Goal: Check status

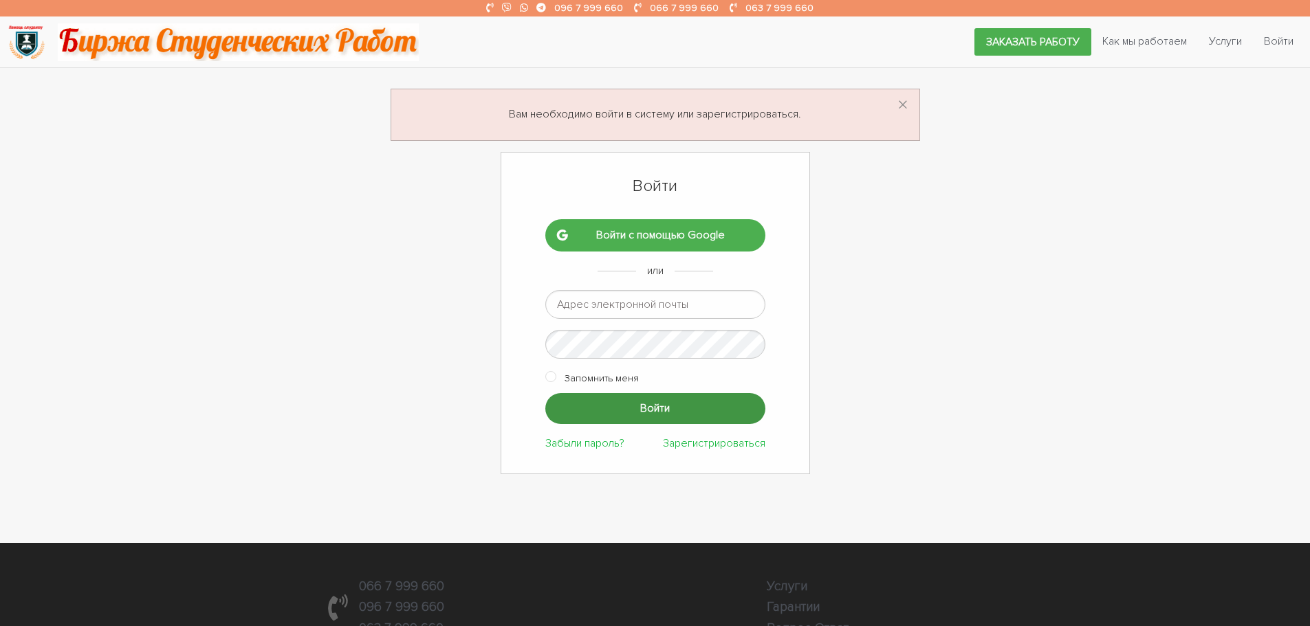
type input "ptv975@gmail.com"
click at [635, 408] on input "Войти" at bounding box center [655, 408] width 220 height 31
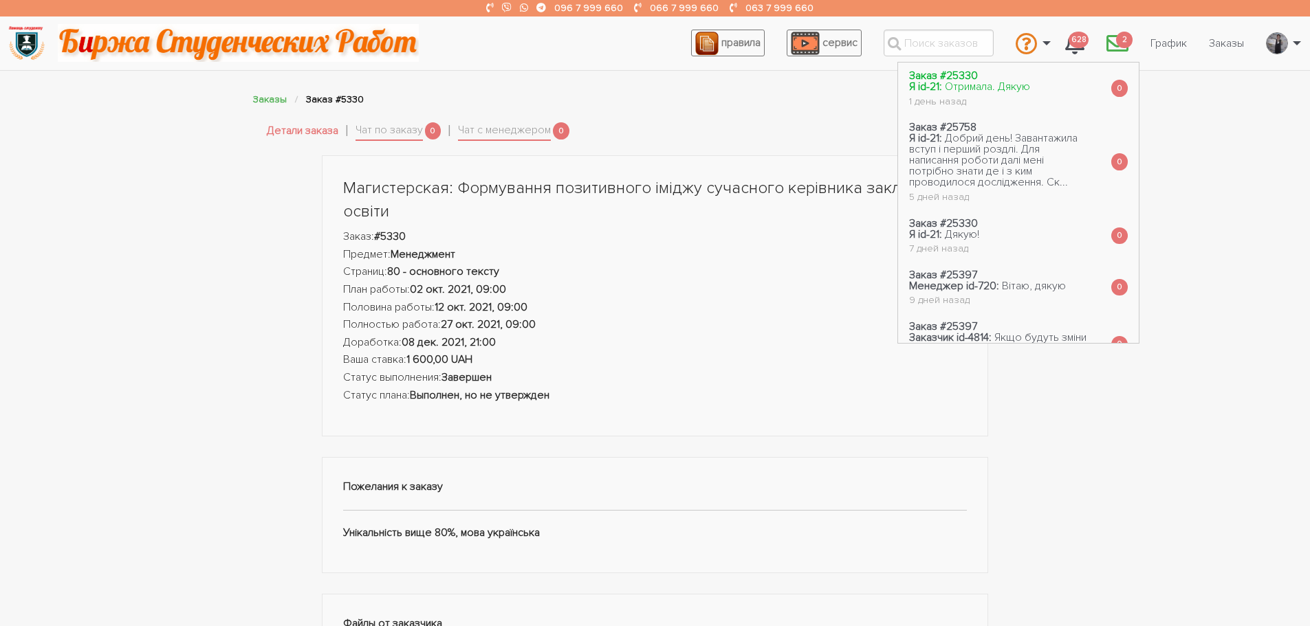
click at [1003, 85] on span "Отримала. Дякую" at bounding box center [987, 87] width 85 height 14
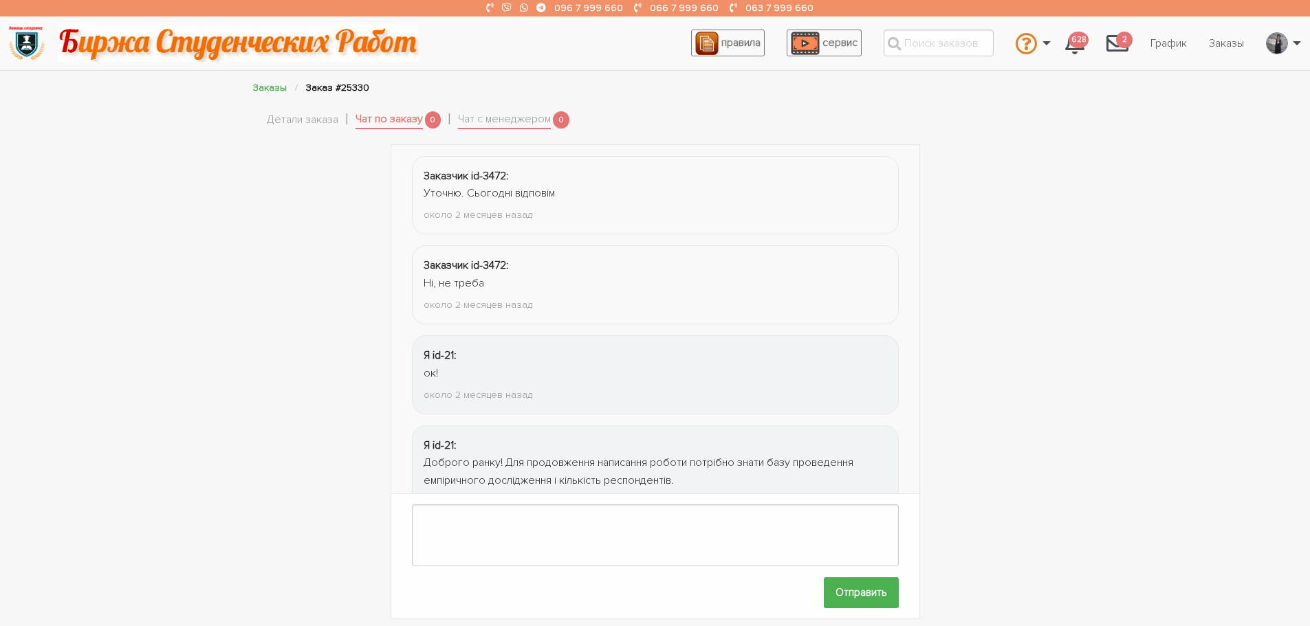
scroll to position [1840, 0]
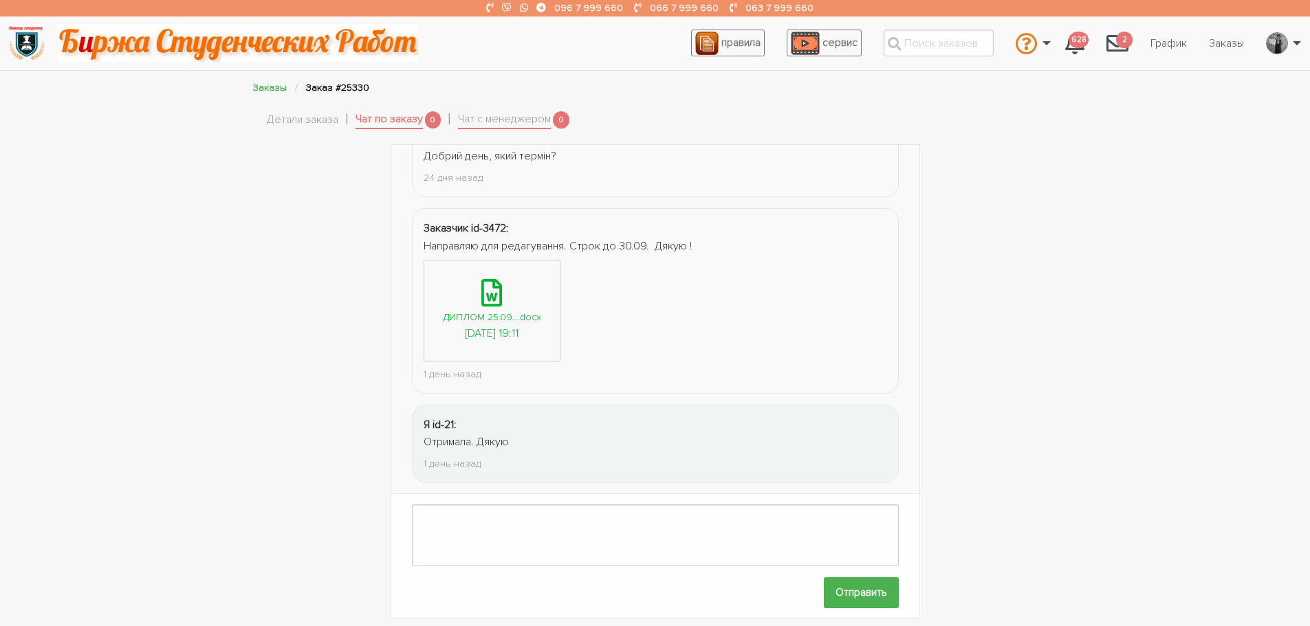
click at [481, 311] on div "ДИПЛОМ 25.09....docx" at bounding box center [492, 317] width 98 height 16
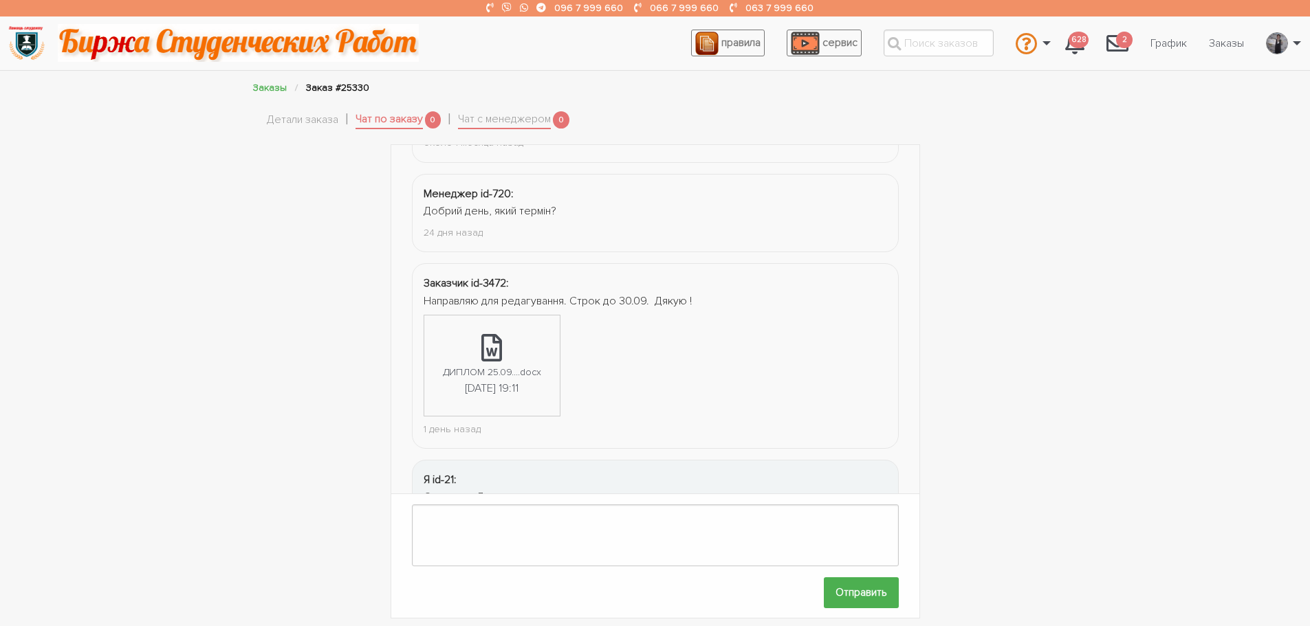
scroll to position [1592, 0]
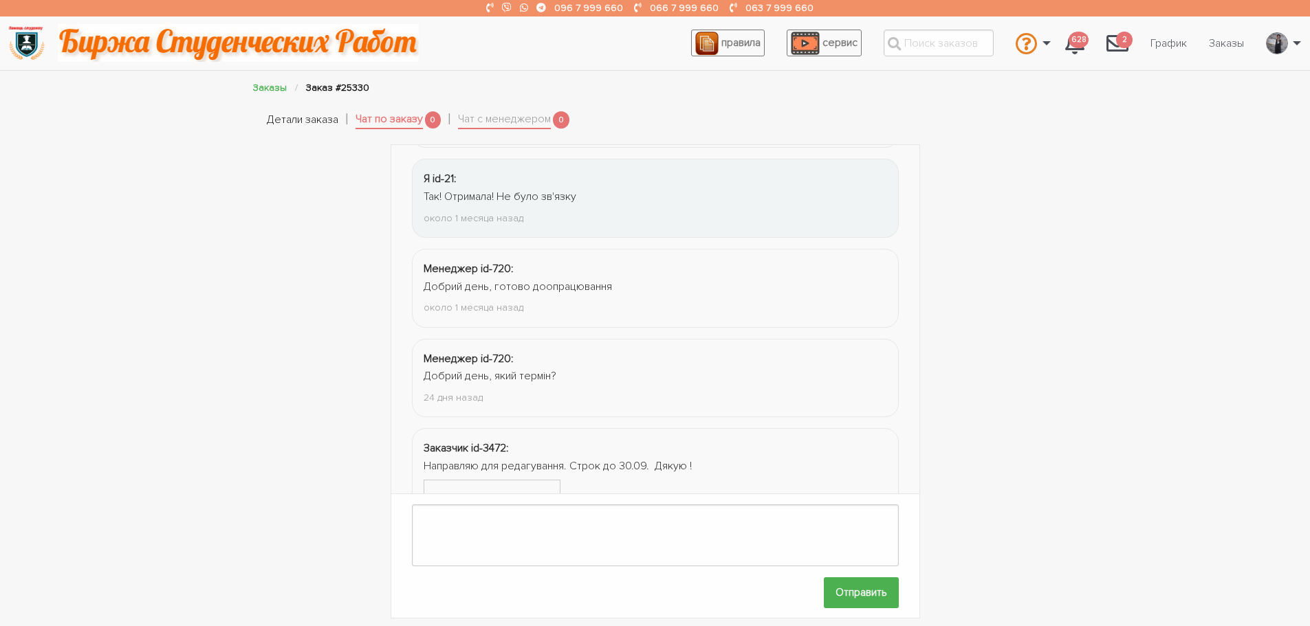
click at [291, 117] on link "Детали заказа" at bounding box center [302, 120] width 71 height 18
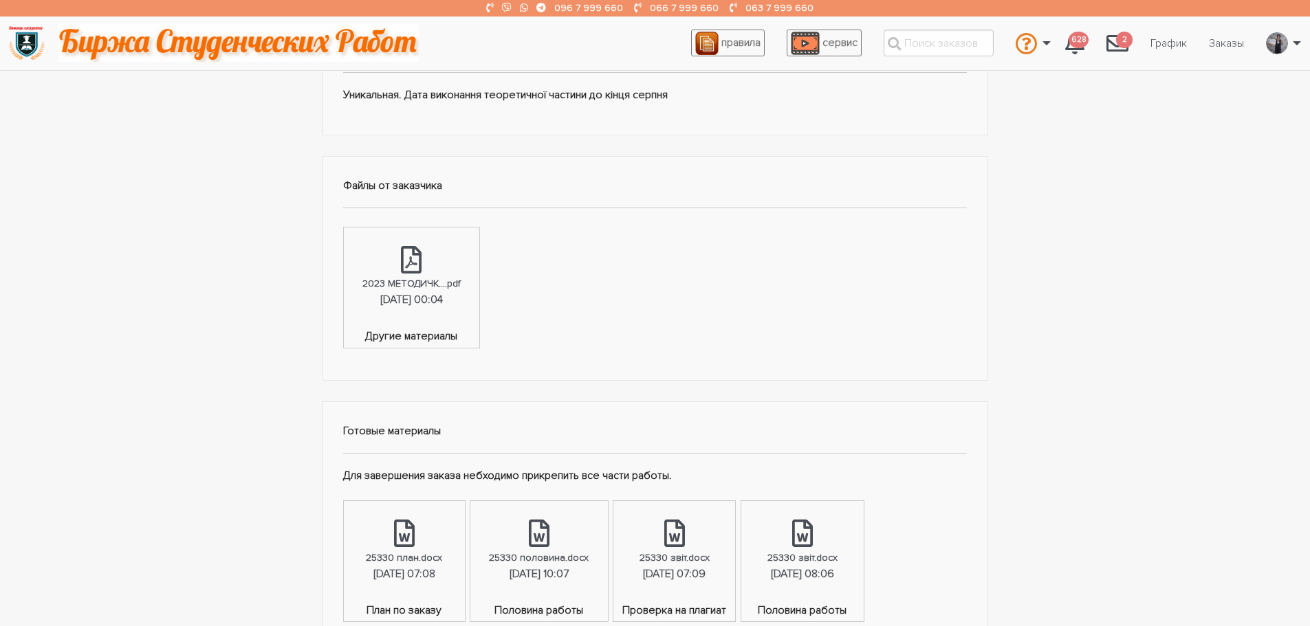
scroll to position [412, 0]
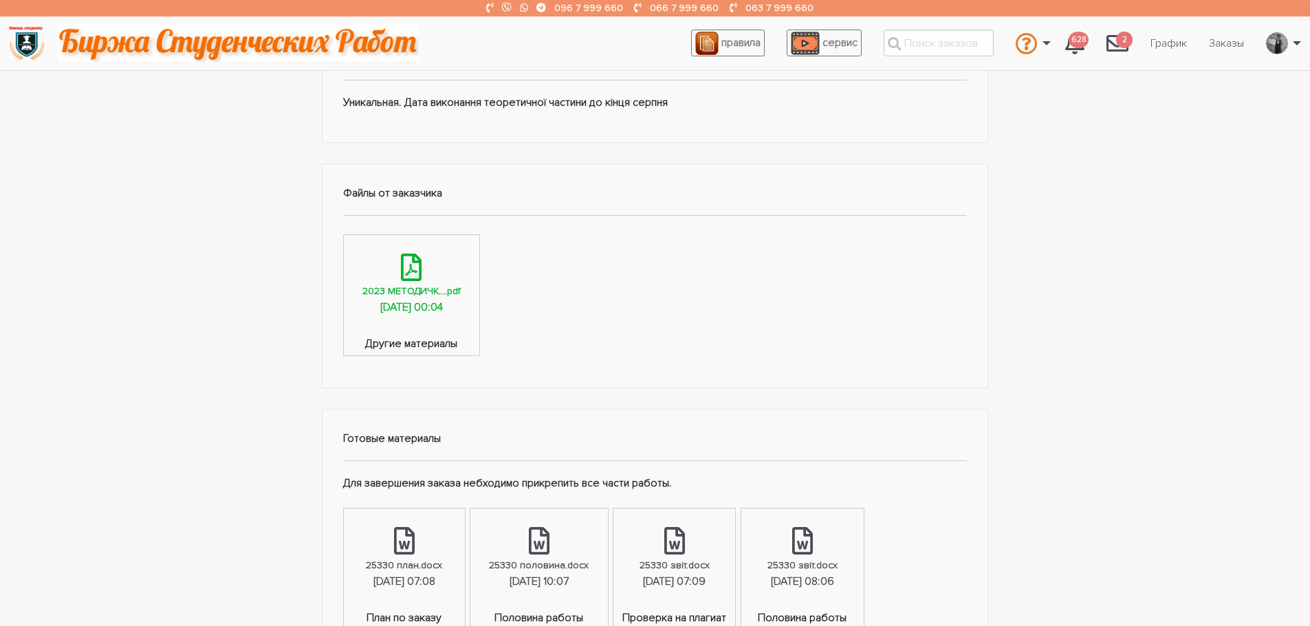
click at [425, 303] on div "16.07.2025, 00:04" at bounding box center [411, 308] width 63 height 18
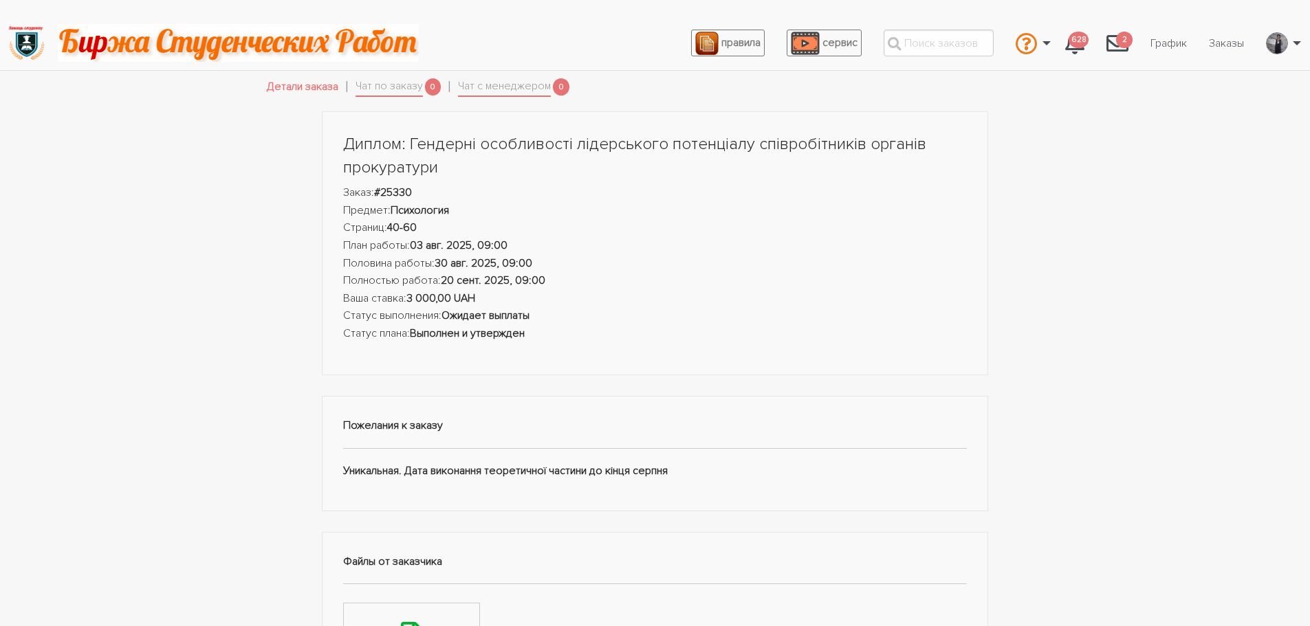
scroll to position [0, 0]
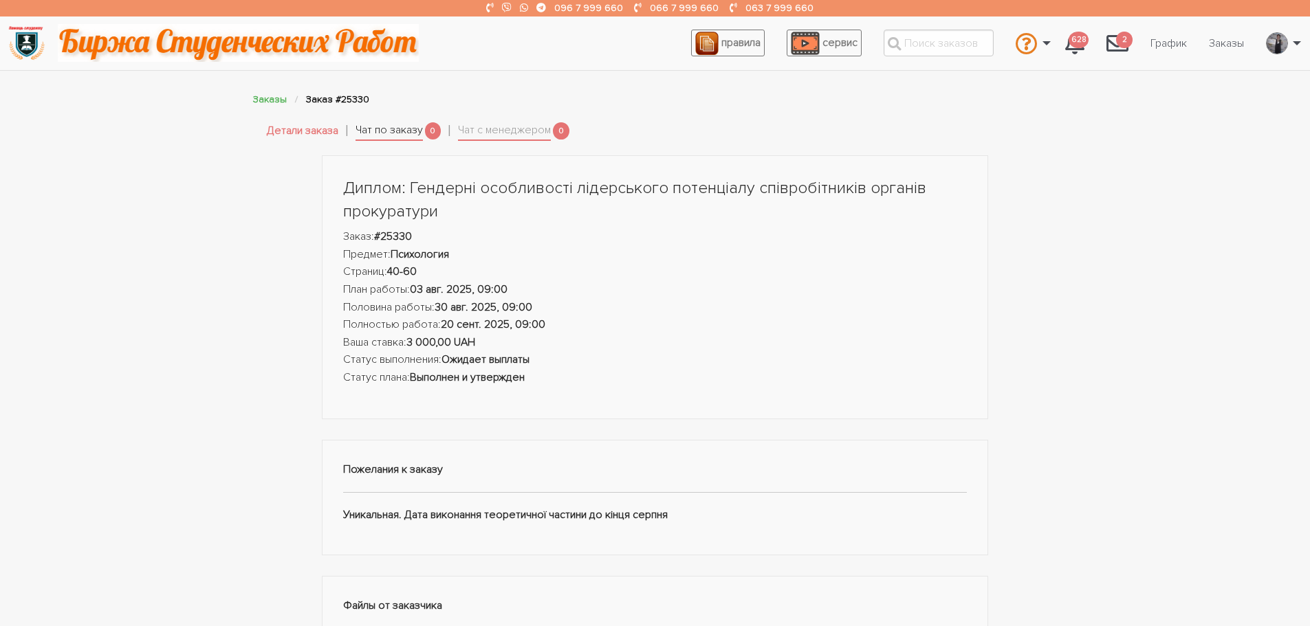
click at [399, 124] on link "Чат по заказу" at bounding box center [388, 131] width 67 height 19
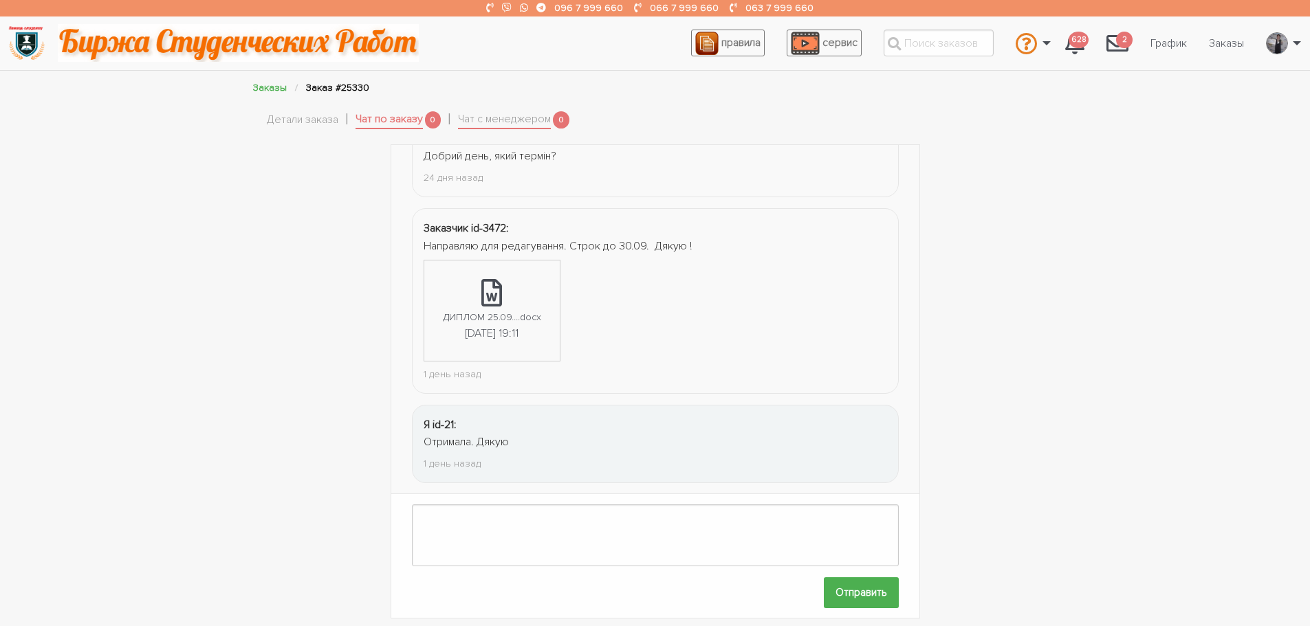
scroll to position [1675, 0]
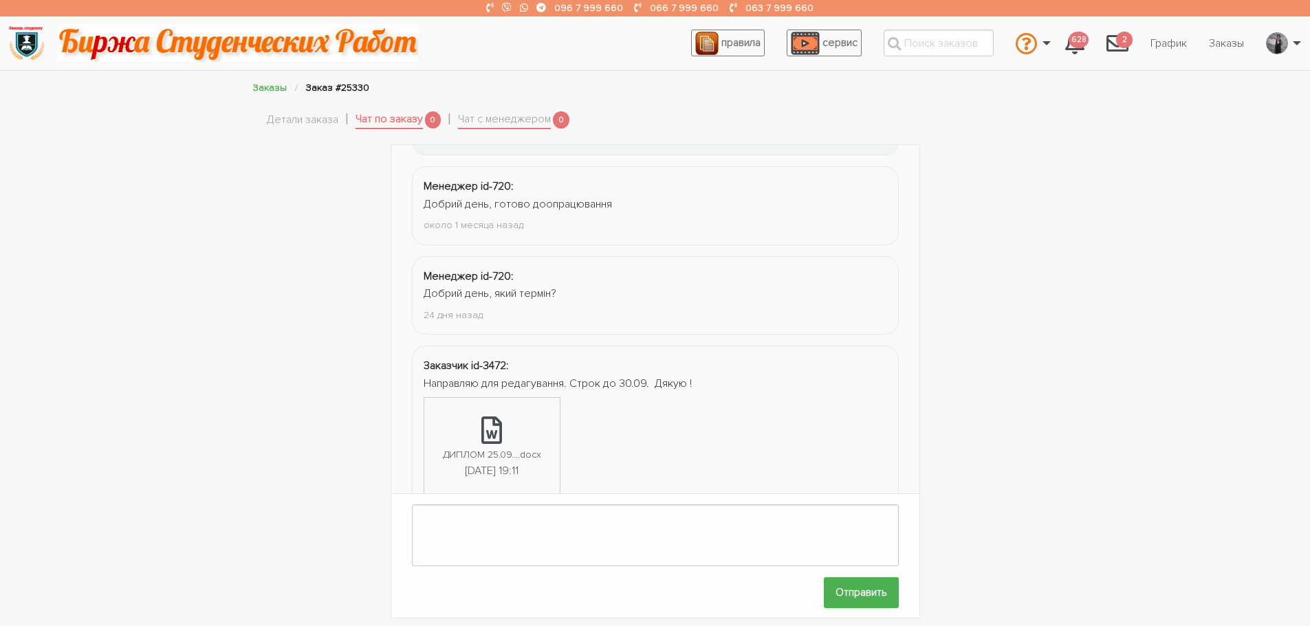
click at [395, 114] on link "Чат по заказу" at bounding box center [388, 120] width 67 height 19
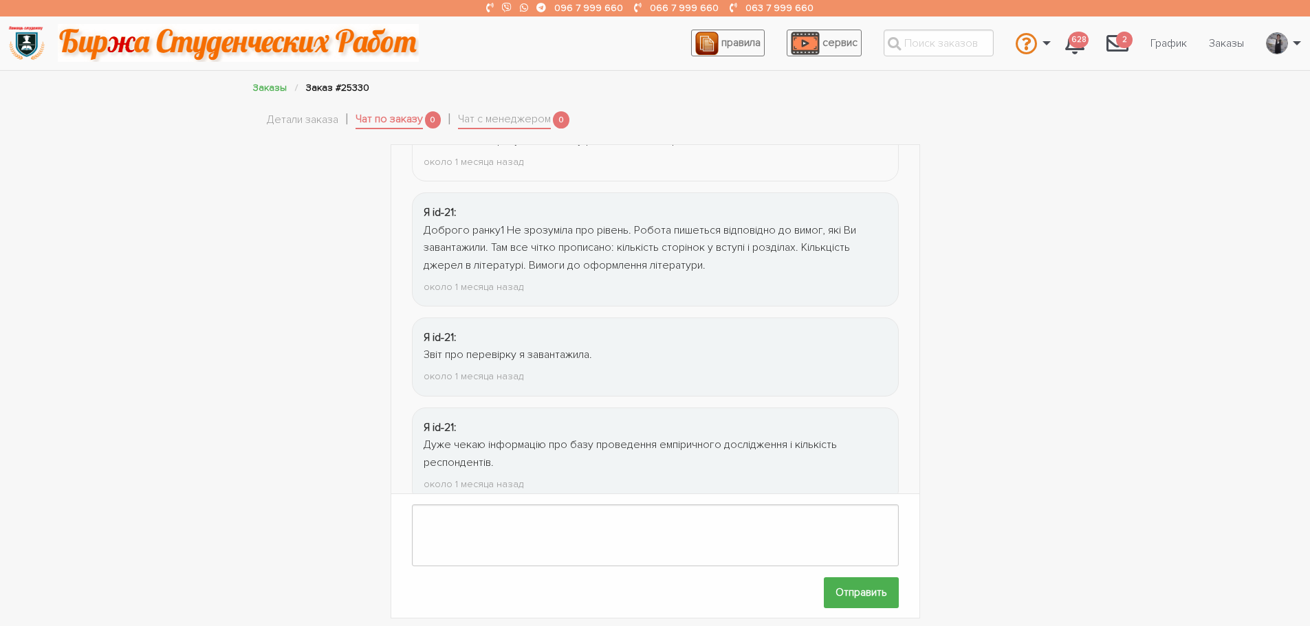
scroll to position [437, 0]
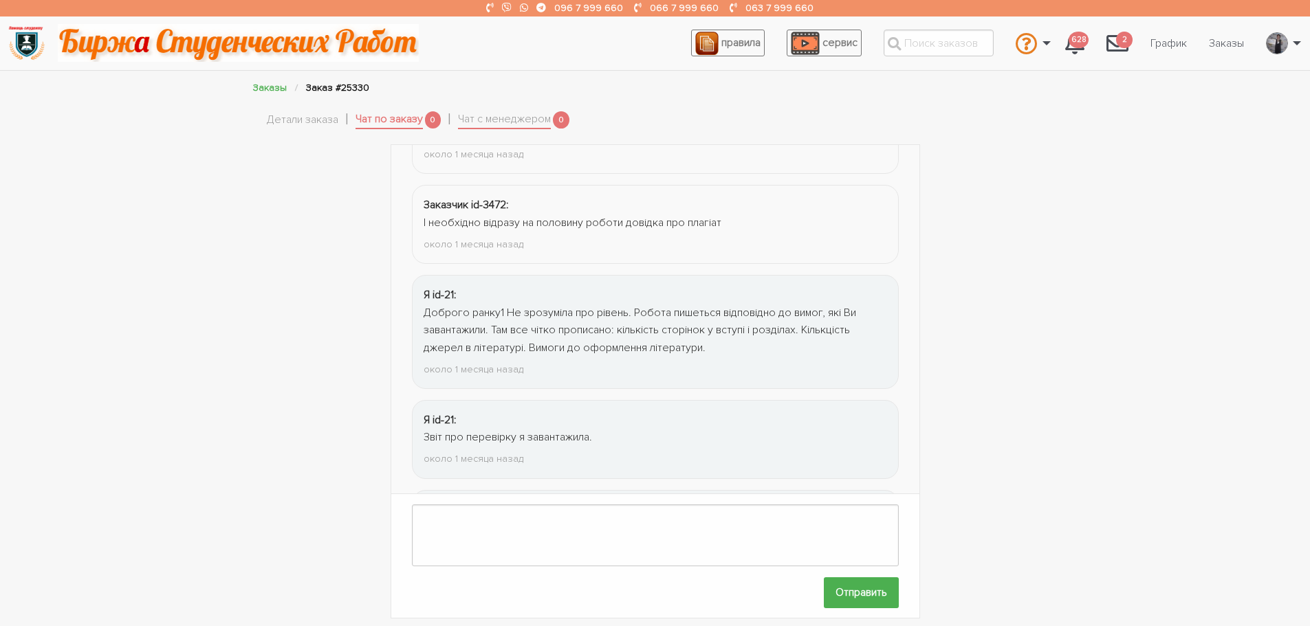
drag, startPoint x: 680, startPoint y: 355, endPoint x: 552, endPoint y: 340, distance: 128.8
click at [552, 340] on div "Доброго ранку1 Не зрозуміла про рівень. Робота пишеться відповідно до вимог, як…" at bounding box center [654, 331] width 463 height 53
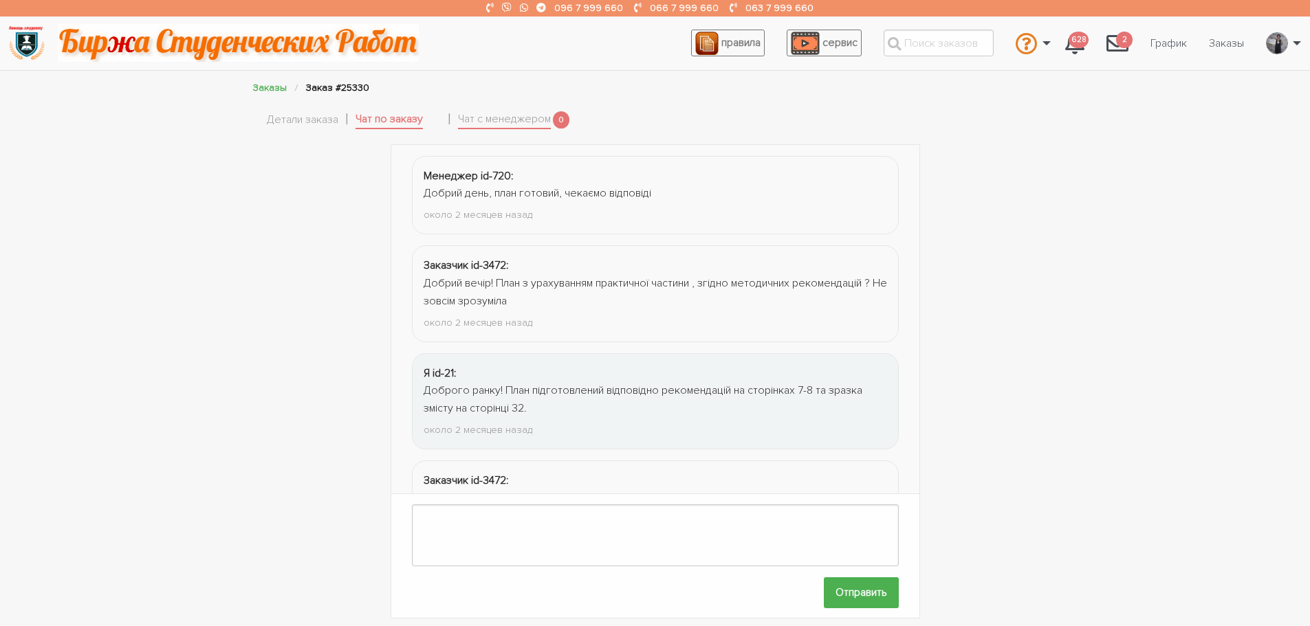
scroll to position [247, 0]
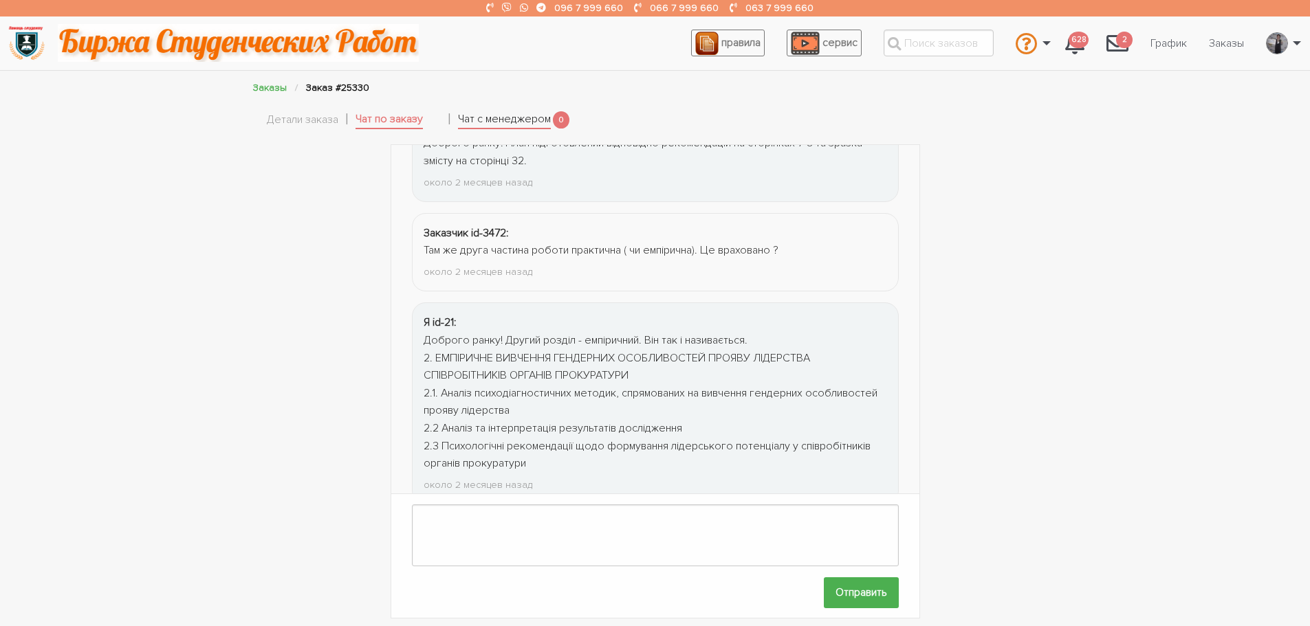
click at [505, 116] on link "Чат с менеджером" at bounding box center [504, 120] width 93 height 19
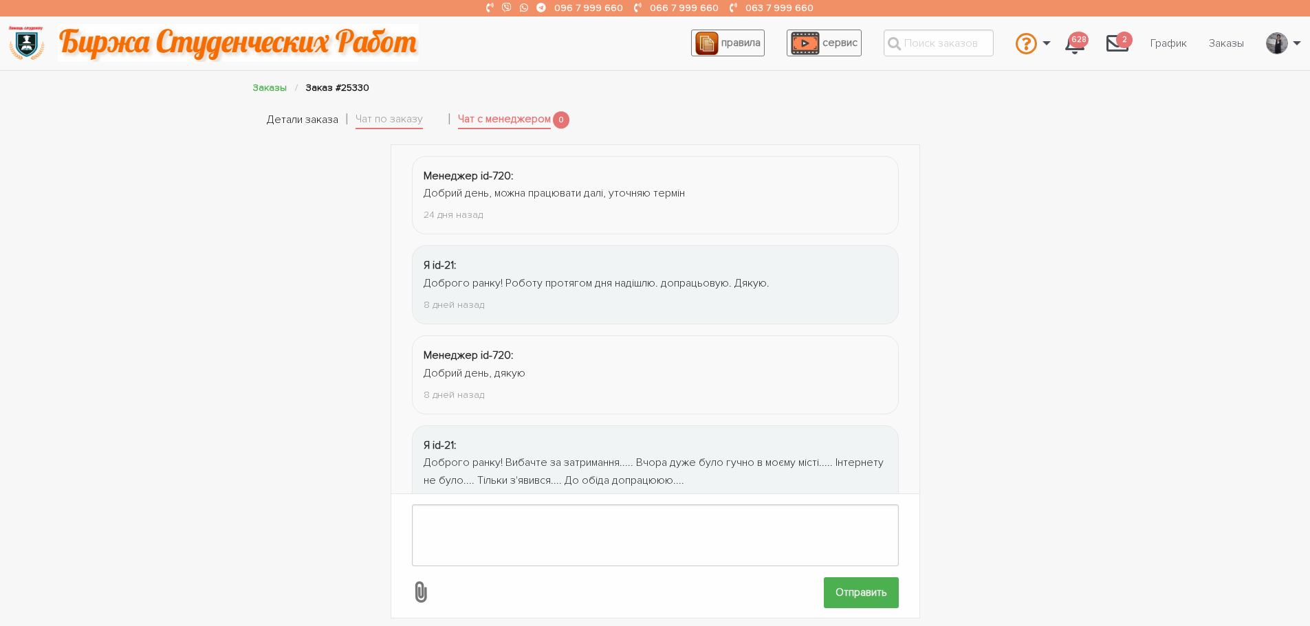
click at [309, 121] on link "Детали заказа" at bounding box center [302, 120] width 71 height 18
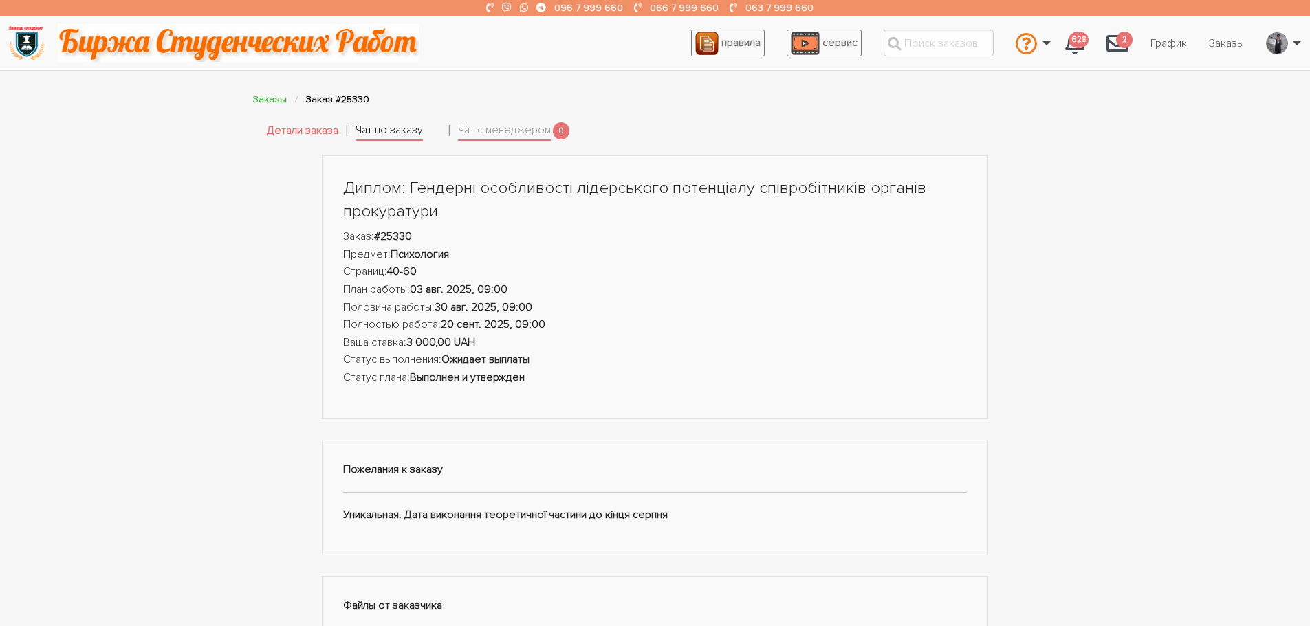
click at [391, 125] on link "Чат по заказу" at bounding box center [388, 131] width 67 height 19
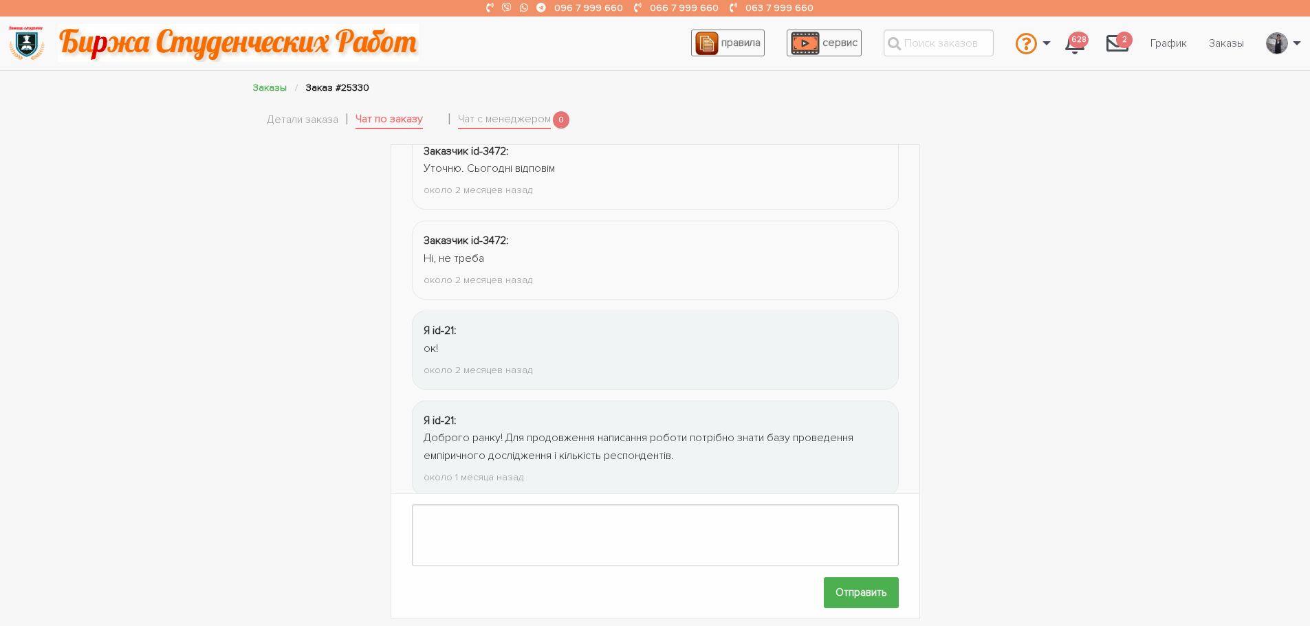
scroll to position [901, 0]
drag, startPoint x: 798, startPoint y: 365, endPoint x: 237, endPoint y: 398, distance: 561.9
click at [237, 398] on div "Менеджер id-720: Добрий день, план готовий, чекаємо відповіді около 2 месяцев н…" at bounding box center [655, 381] width 1310 height 475
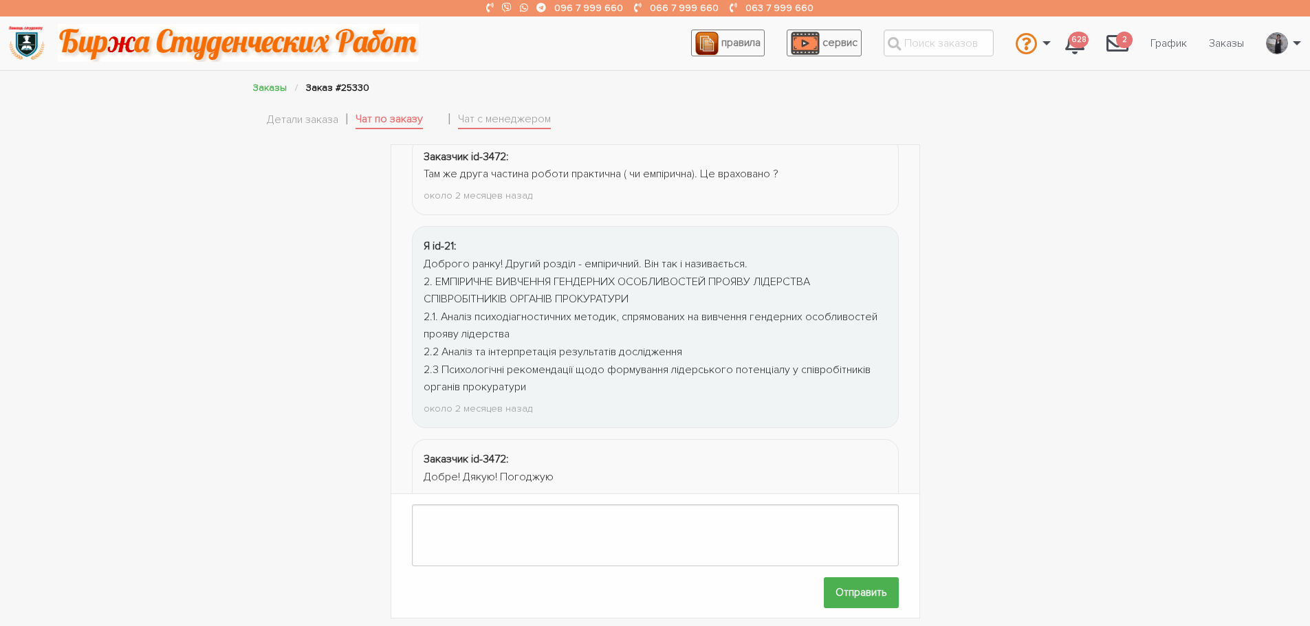
scroll to position [241, 0]
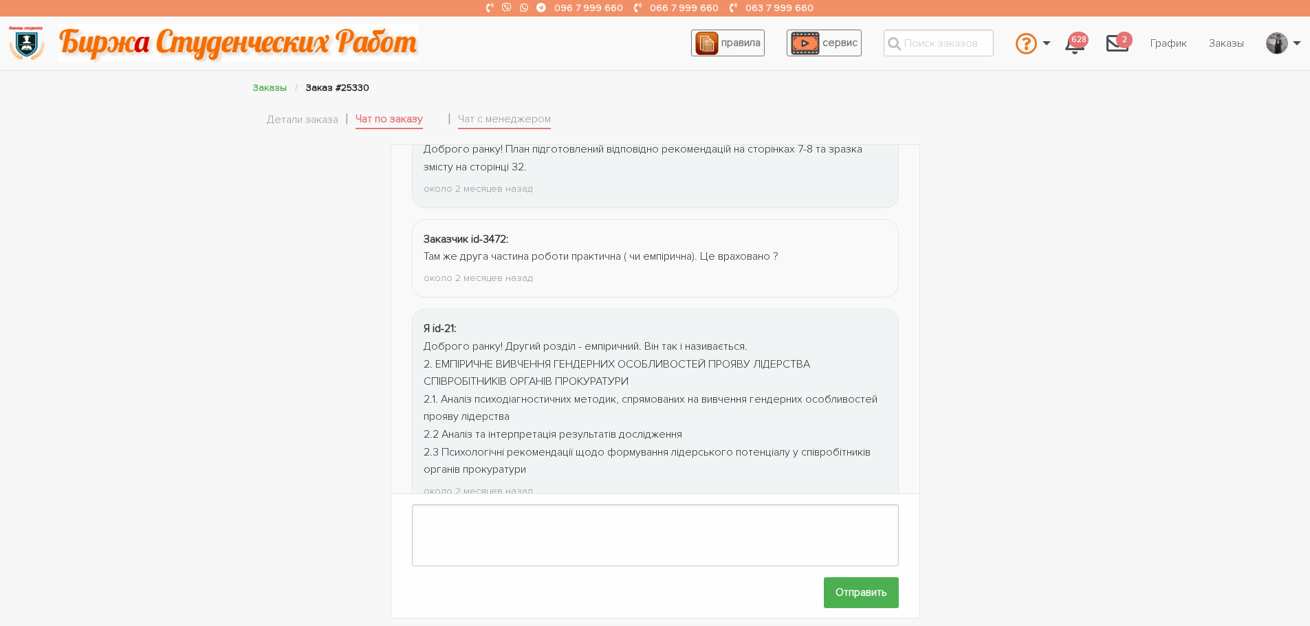
drag, startPoint x: 659, startPoint y: 399, endPoint x: 502, endPoint y: 426, distance: 158.9
click at [502, 426] on div "Доброго ранку! Другий розділ - емпіричний. Він так і називається. 2. ЕМПІРИЧНЕ …" at bounding box center [654, 408] width 463 height 141
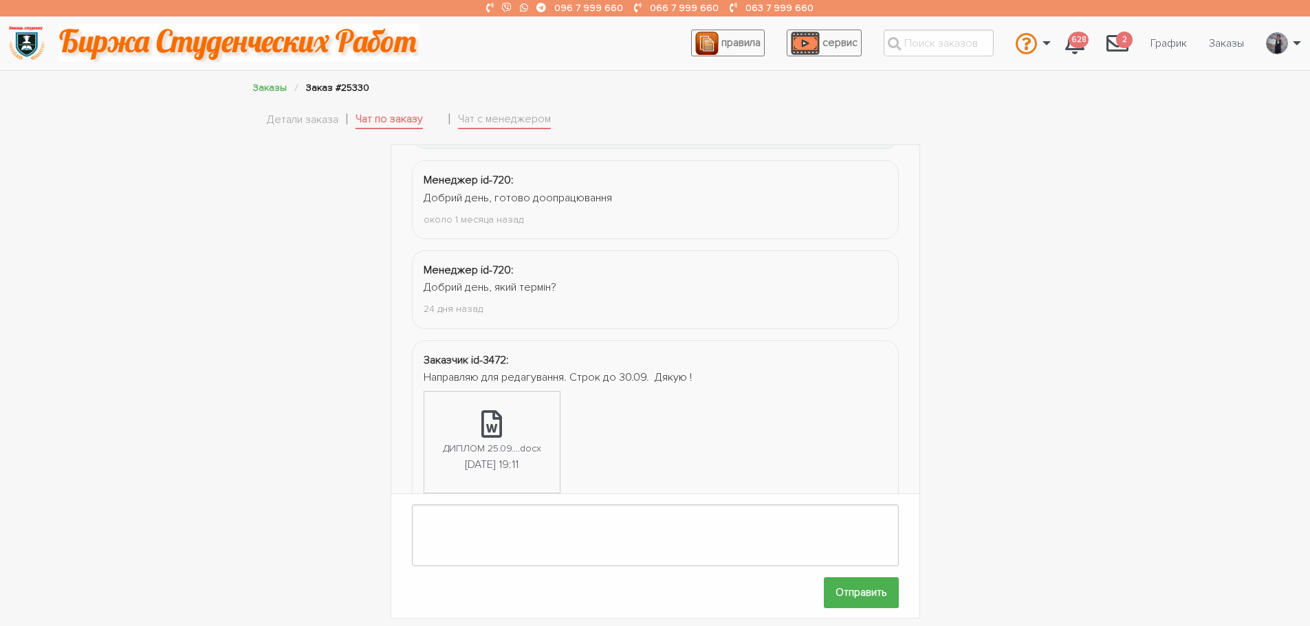
scroll to position [2717, 0]
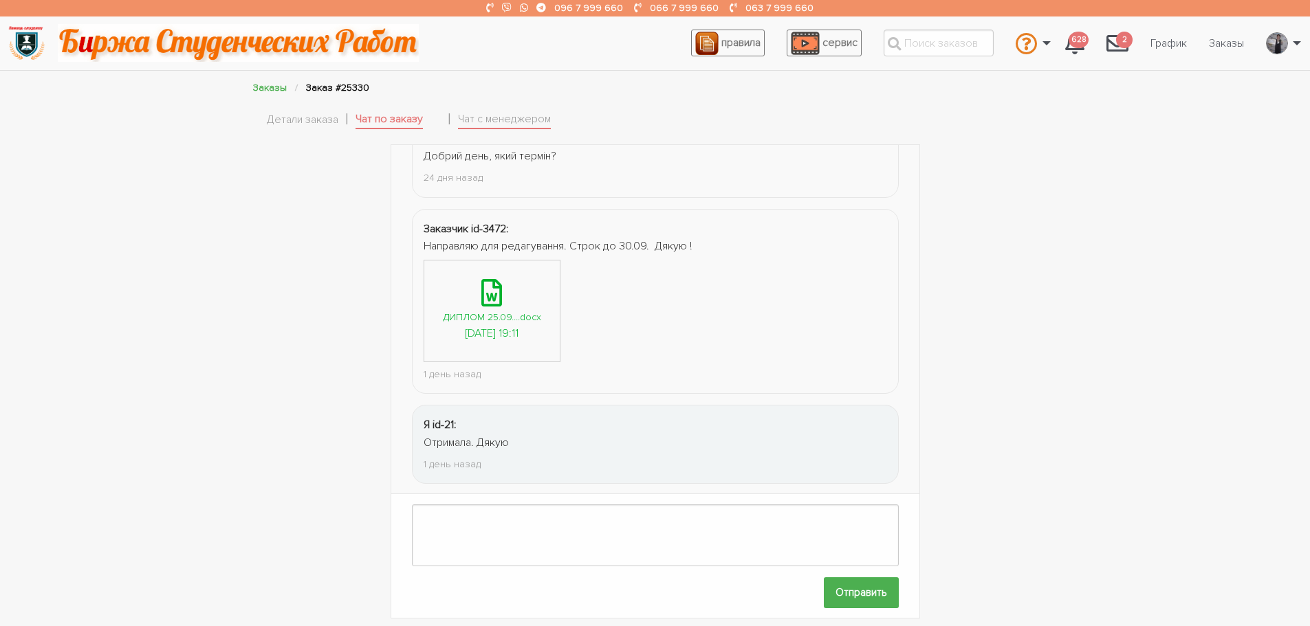
drag, startPoint x: 628, startPoint y: 362, endPoint x: 540, endPoint y: 346, distance: 90.1
click at [540, 346] on link "ДИПЛОМ 25.09....docx 26.09.2025, 19:11" at bounding box center [491, 311] width 135 height 101
click at [289, 124] on link "Детали заказа" at bounding box center [302, 120] width 71 height 18
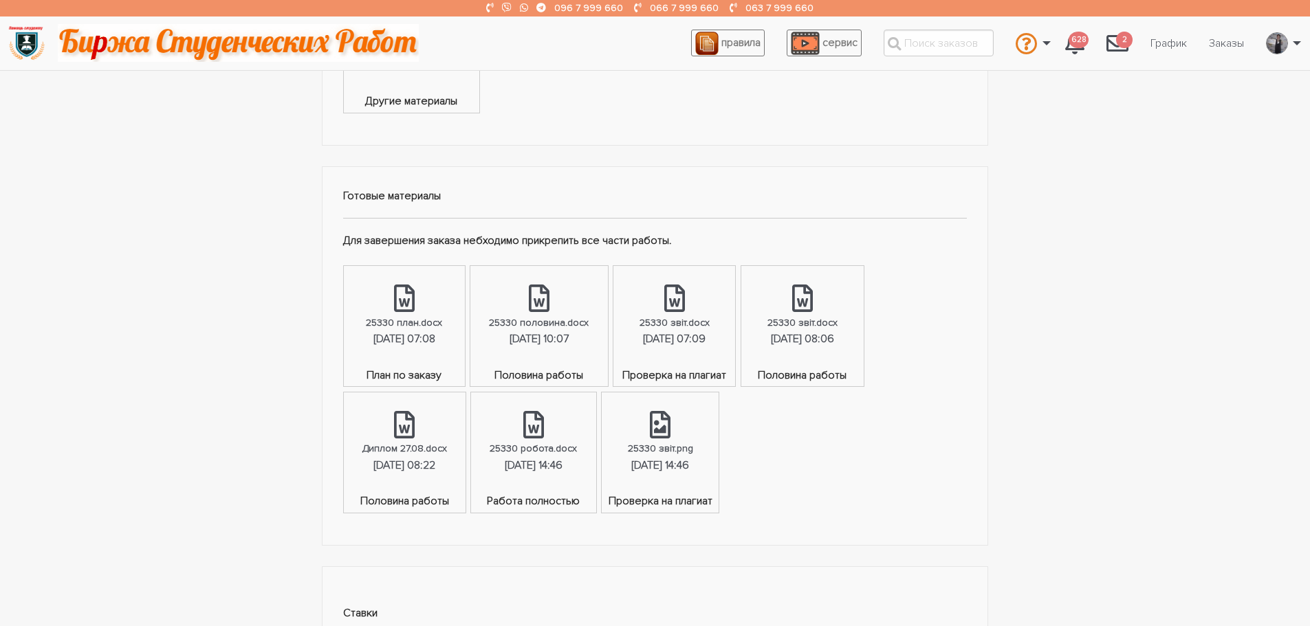
scroll to position [825, 0]
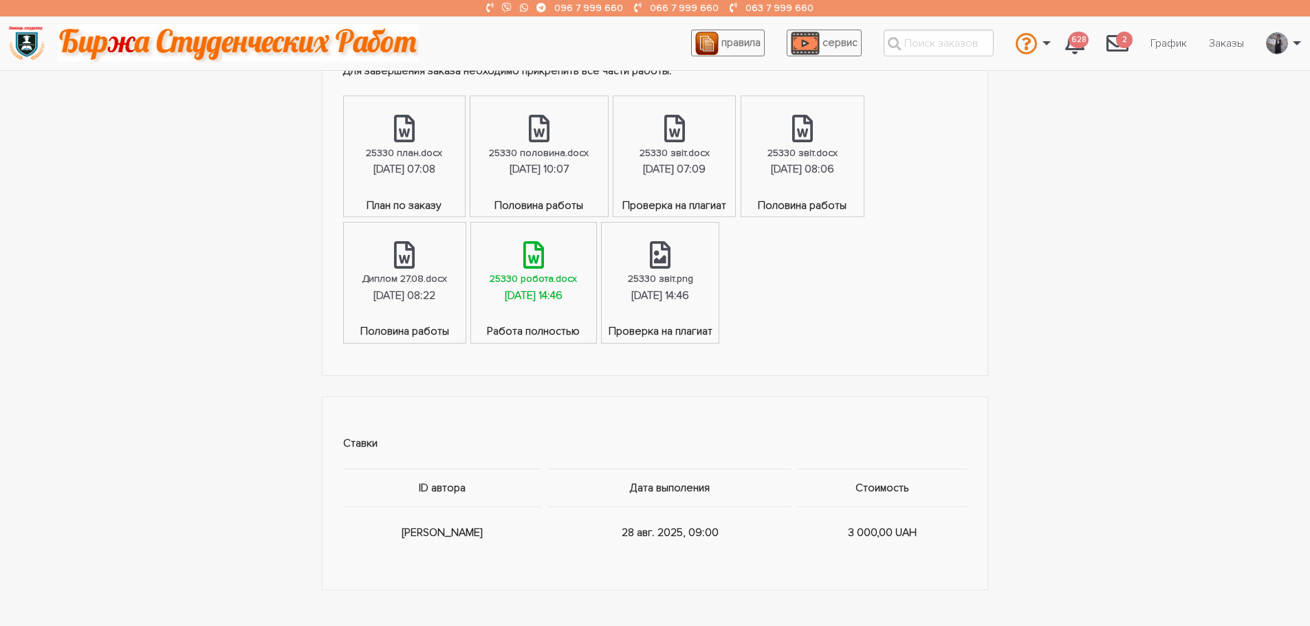
click at [562, 290] on div "21.09.2025, 14:46" at bounding box center [534, 296] width 58 height 18
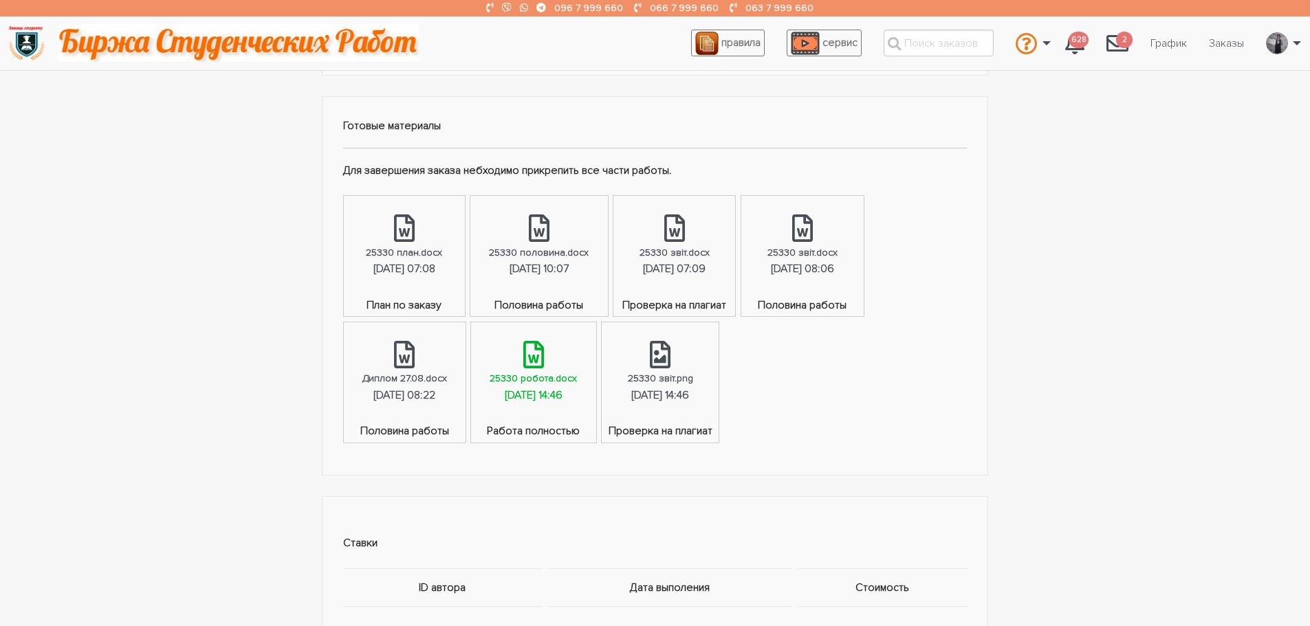
scroll to position [619, 0]
